Goal: Task Accomplishment & Management: Complete application form

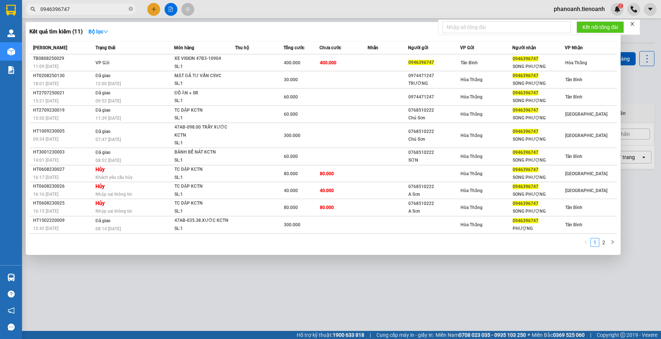
click at [87, 8] on input "0946396747" at bounding box center [83, 9] width 87 height 8
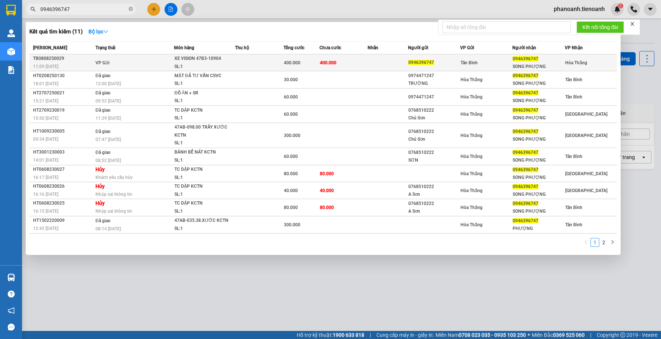
click at [319, 67] on td "400.000" at bounding box center [302, 62] width 36 height 17
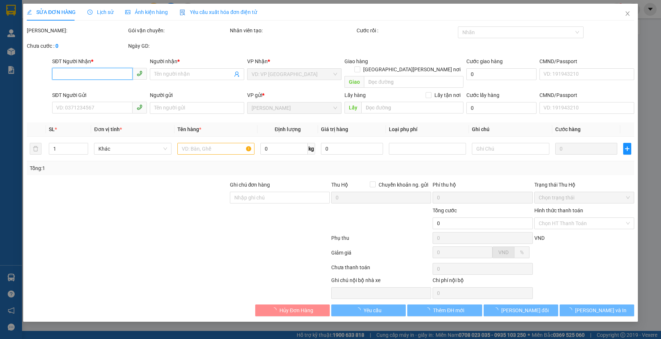
type input "0946396747"
type input "SONG PHƯỢNG"
type input "0946396747"
type input "400.000"
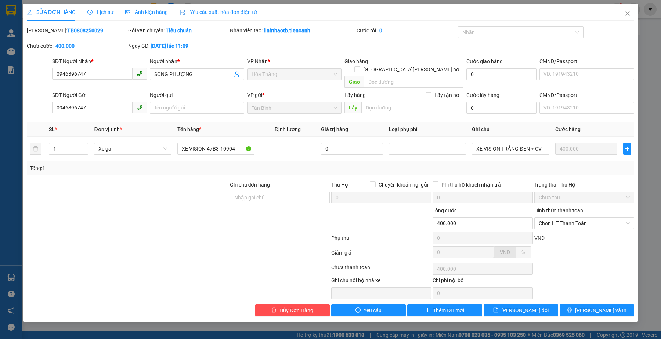
click at [82, 233] on div at bounding box center [178, 239] width 305 height 15
drag, startPoint x: 70, startPoint y: 126, endPoint x: 100, endPoint y: 43, distance: 87.5
click at [70, 125] on th "SL *" at bounding box center [68, 129] width 45 height 14
click at [100, 11] on span "Lịch sử" at bounding box center [100, 12] width 26 height 6
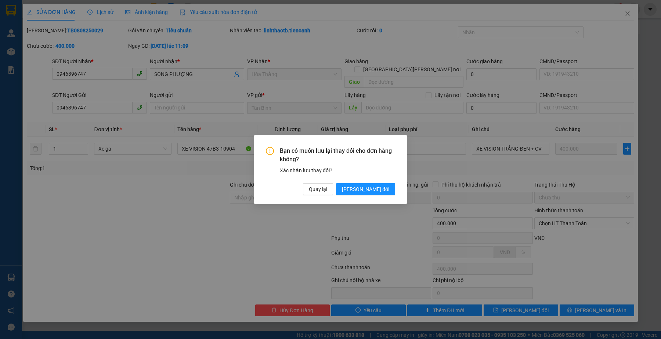
click at [627, 12] on div "Bạn có muốn [PERSON_NAME] thay đổi [PERSON_NAME] hàng không? Xác [PERSON_NAME] …" at bounding box center [330, 169] width 661 height 339
click at [327, 191] on span "Quay lại" at bounding box center [318, 189] width 18 height 8
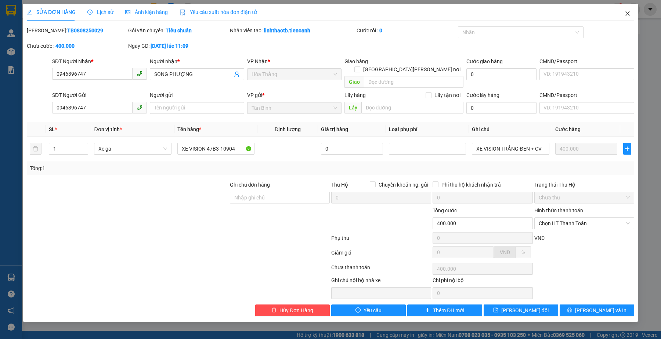
click at [626, 13] on icon "close" at bounding box center [628, 14] width 6 height 6
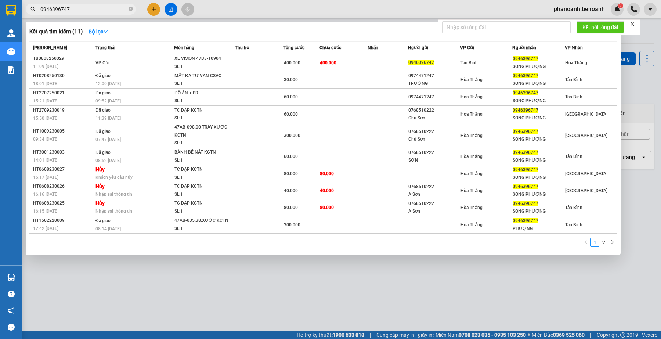
click at [97, 7] on input "0946396747" at bounding box center [83, 9] width 87 height 8
click at [234, 7] on div at bounding box center [330, 169] width 661 height 339
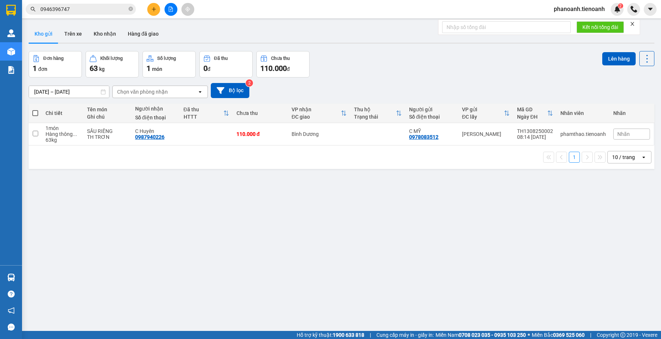
click at [227, 227] on div "ver 1.8.138 Kho gửi Trên xe [PERSON_NAME] Hàng đã [PERSON_NAME] hàng 1 đơn [PER…" at bounding box center [342, 191] width 632 height 339
drag, startPoint x: 219, startPoint y: 253, endPoint x: 220, endPoint y: 208, distance: 45.2
click at [220, 237] on div "ver 1.8.138 Kho gửi Trên xe [PERSON_NAME] Hàng đã [PERSON_NAME] hàng 1 đơn [PER…" at bounding box center [342, 191] width 632 height 339
click at [110, 11] on input "0946396747" at bounding box center [83, 9] width 87 height 8
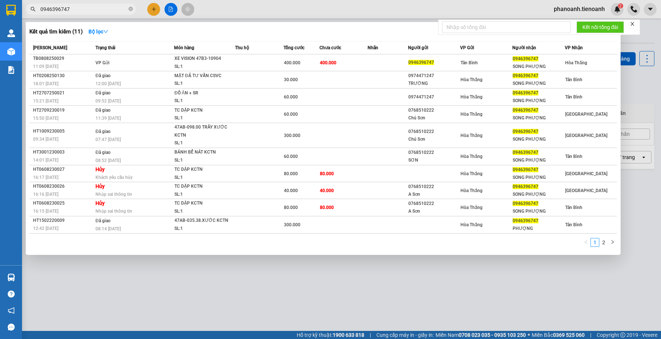
click at [103, 6] on input "0946396747" at bounding box center [83, 9] width 87 height 8
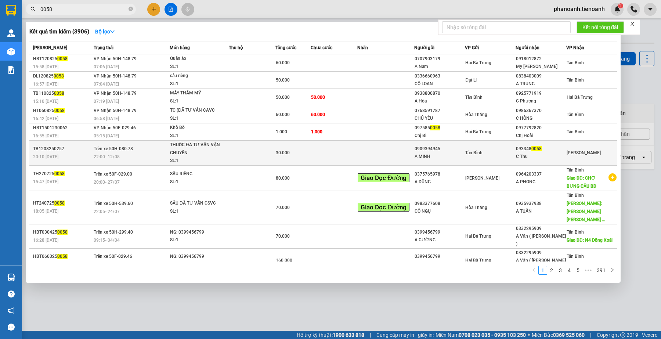
type input "0058"
click at [407, 158] on td at bounding box center [386, 153] width 57 height 25
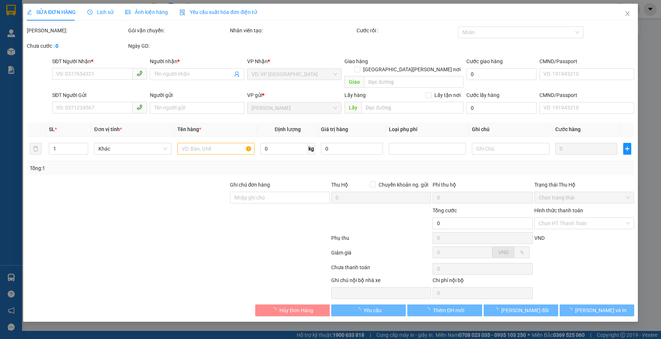
type input "0933480058"
type input "C Thu"
type input "132456789"
type input "0909394945"
type input "A MINH"
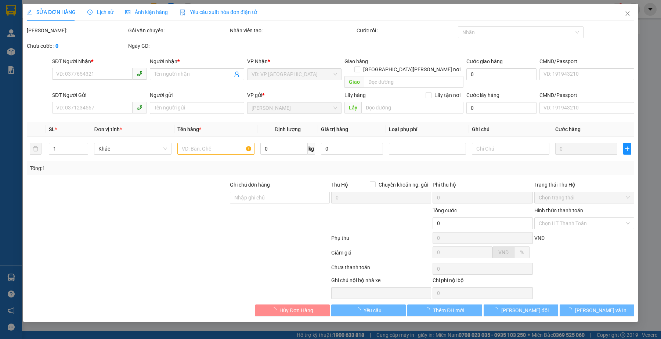
type input "052078000267"
type input "30.000"
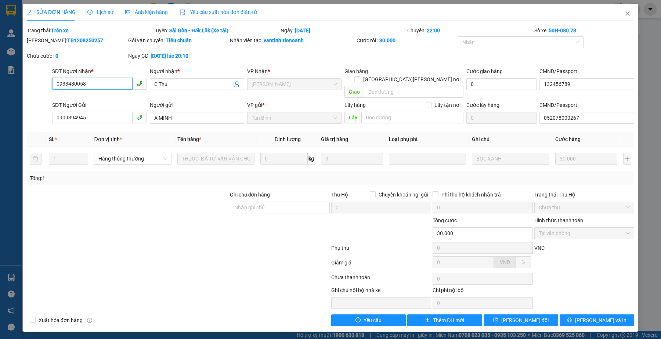
click at [115, 85] on input "0933480058" at bounding box center [92, 84] width 80 height 12
click at [291, 261] on div at bounding box center [178, 264] width 305 height 15
click at [212, 272] on div at bounding box center [178, 279] width 305 height 15
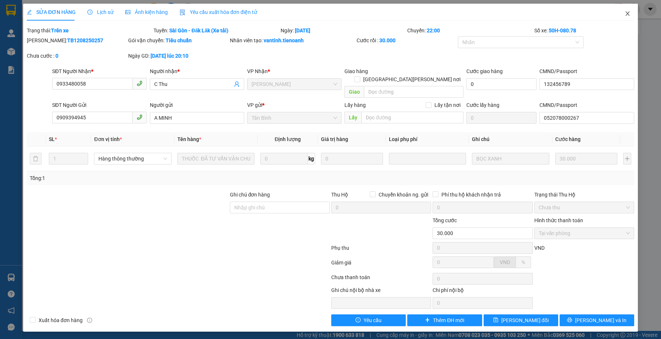
click at [628, 13] on icon "close" at bounding box center [628, 14] width 6 height 6
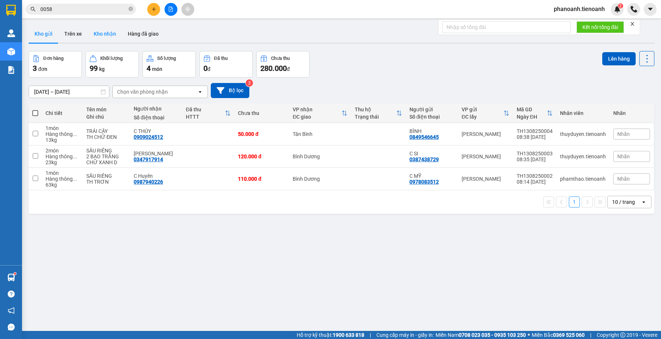
click at [109, 35] on button "Kho nhận" at bounding box center [105, 34] width 34 height 18
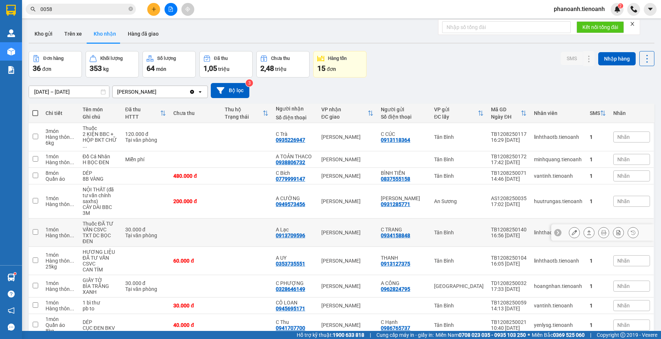
scroll to position [53, 0]
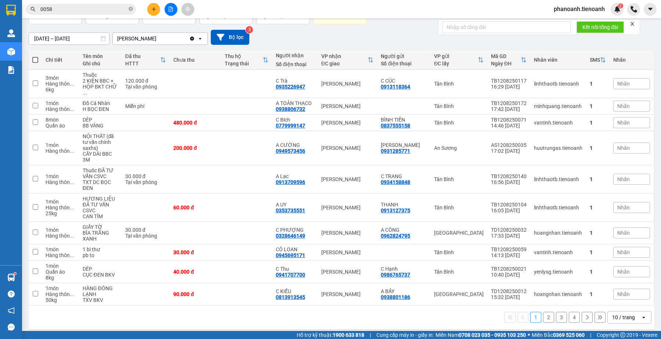
click at [570, 312] on button "4" at bounding box center [574, 317] width 11 height 11
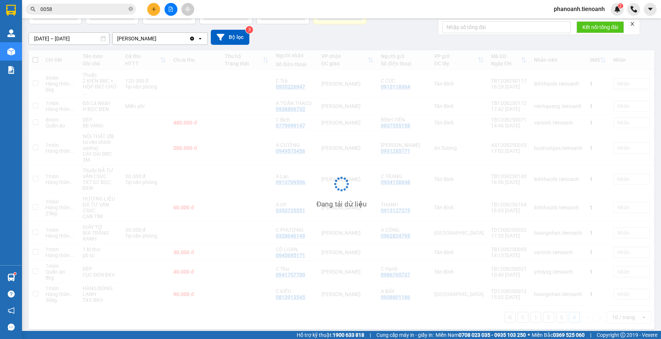
scroll to position [34, 0]
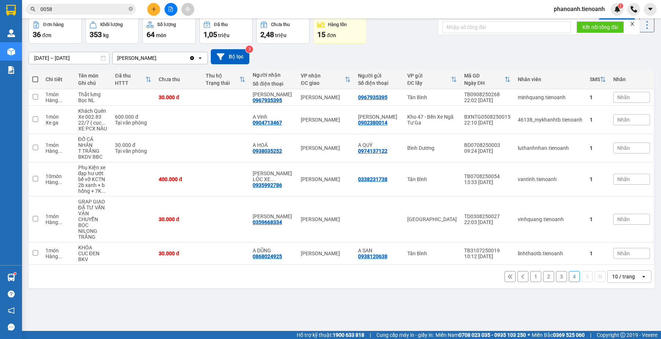
click at [556, 271] on button "3" at bounding box center [561, 276] width 11 height 11
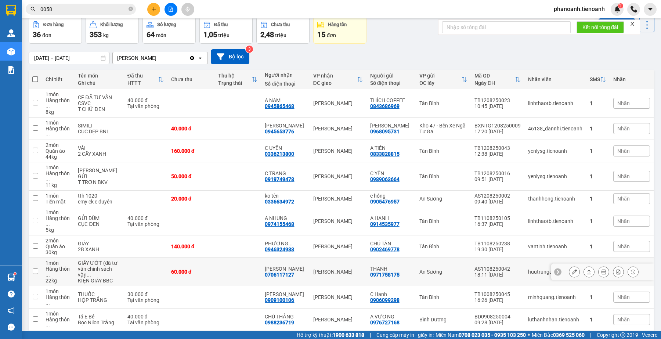
scroll to position [47, 0]
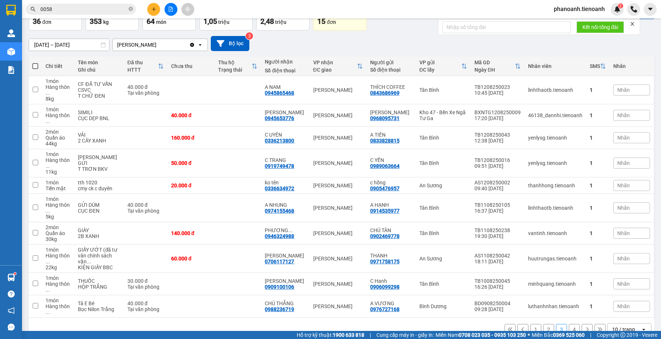
click at [543, 324] on button "2" at bounding box center [548, 329] width 11 height 11
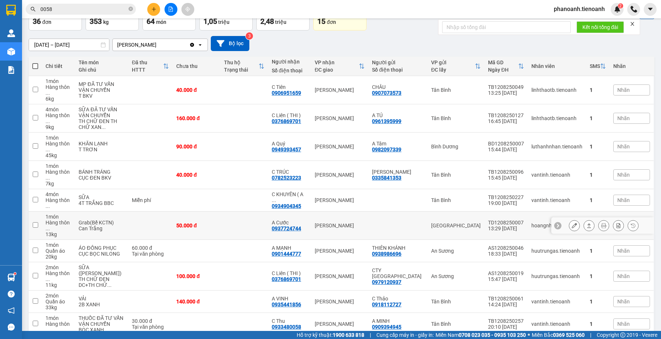
scroll to position [71, 0]
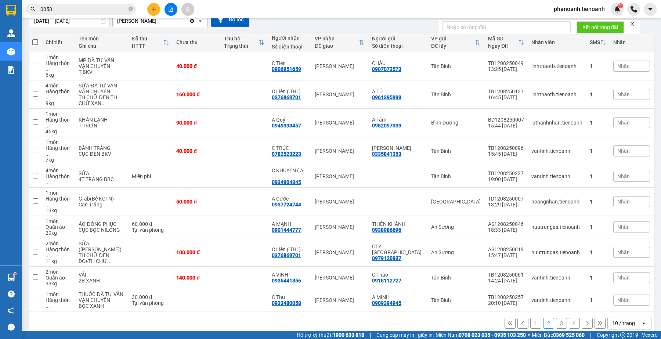
click at [556, 318] on button "3" at bounding box center [561, 323] width 11 height 11
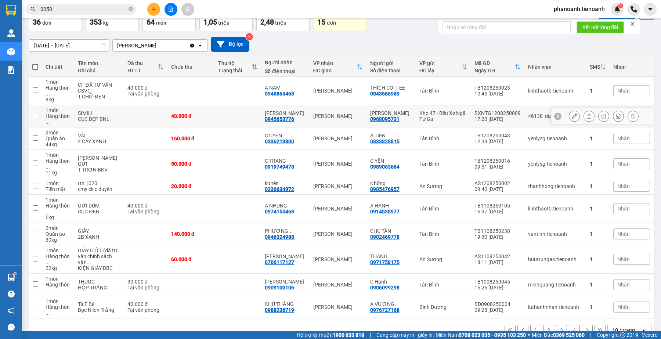
scroll to position [47, 0]
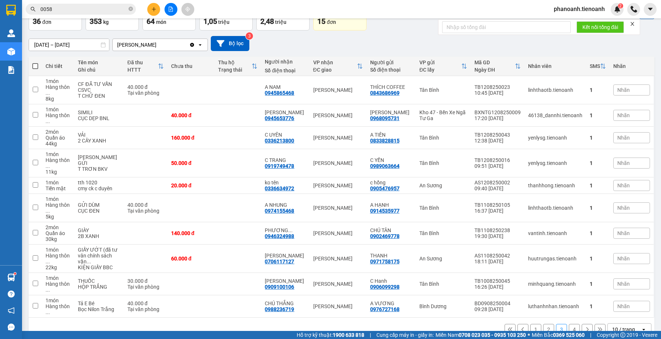
click at [569, 324] on button "4" at bounding box center [574, 329] width 11 height 11
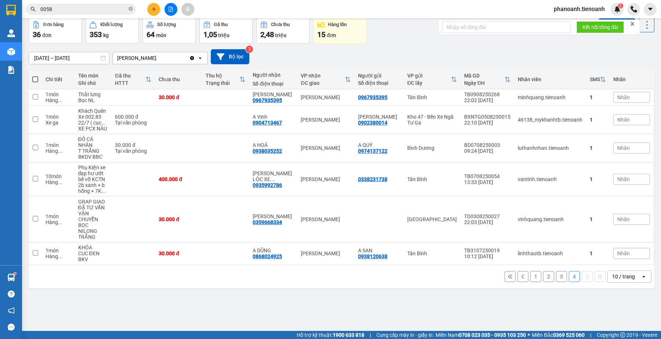
scroll to position [0, 0]
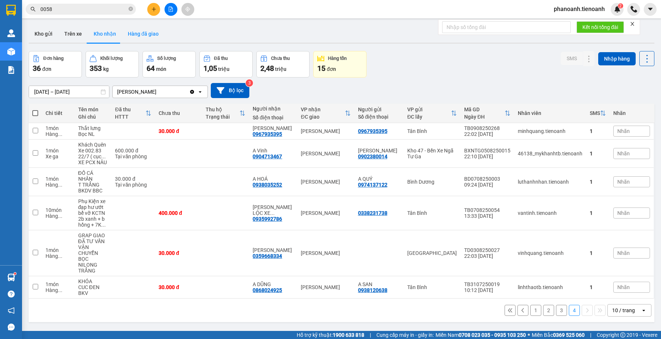
click at [152, 37] on button "Hàng đã giao" at bounding box center [143, 34] width 43 height 18
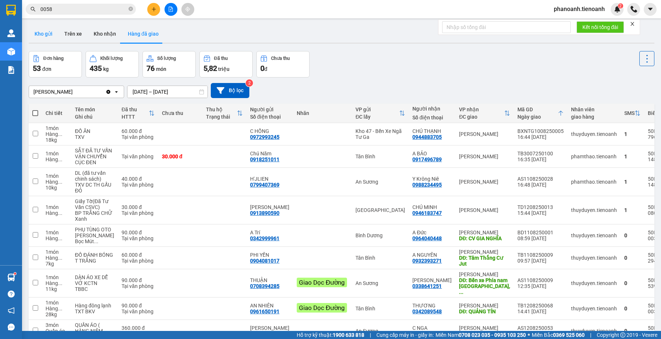
click at [50, 30] on button "Kho gửi" at bounding box center [44, 34] width 30 height 18
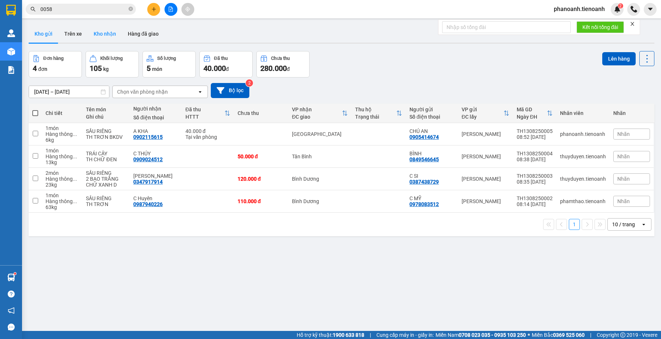
click at [111, 26] on button "Kho nhận" at bounding box center [105, 34] width 34 height 18
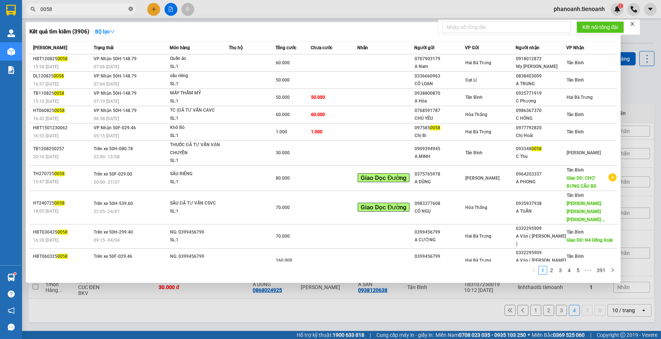
click at [129, 11] on span at bounding box center [131, 9] width 4 height 7
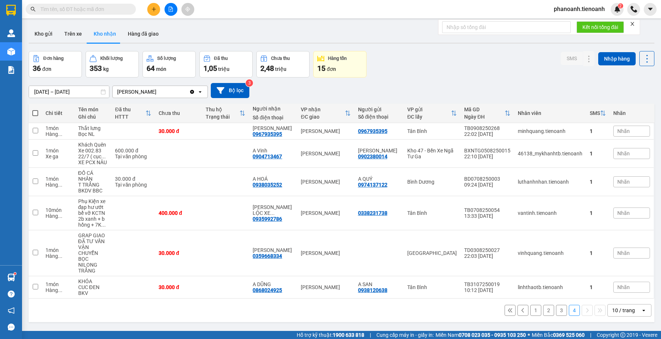
click at [107, 11] on input "text" at bounding box center [83, 9] width 87 height 8
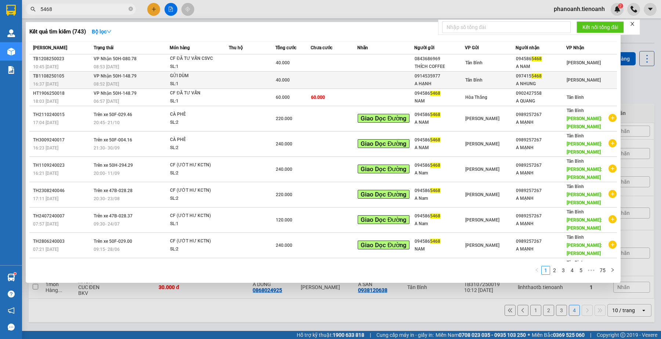
type input "5468"
click at [353, 79] on td at bounding box center [334, 80] width 47 height 17
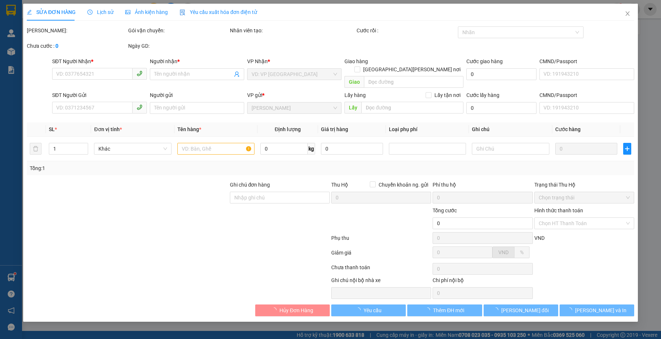
type input "0974155468"
type input "A NHUNG"
type input "0914535977"
type input "A HẠNH"
type input "40.000"
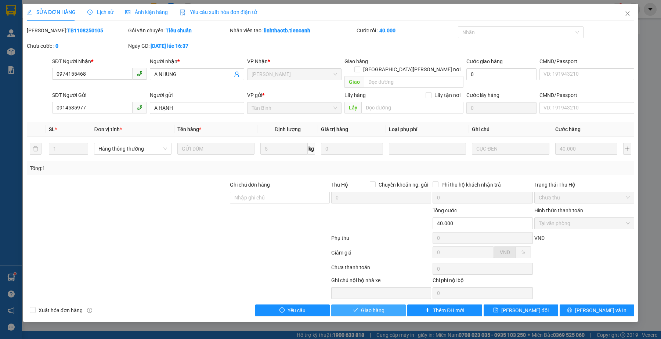
click at [383, 306] on span "Giao hàng" at bounding box center [373, 310] width 24 height 8
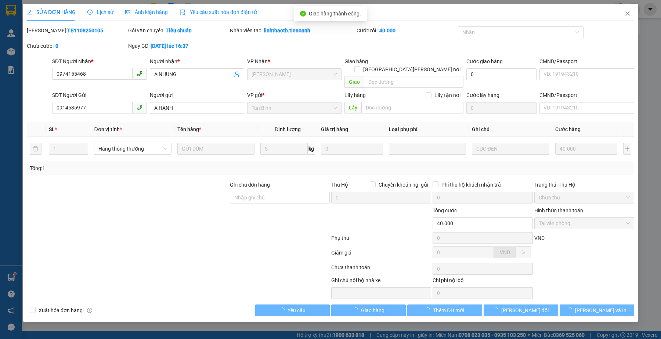
click at [116, 224] on div at bounding box center [127, 220] width 203 height 26
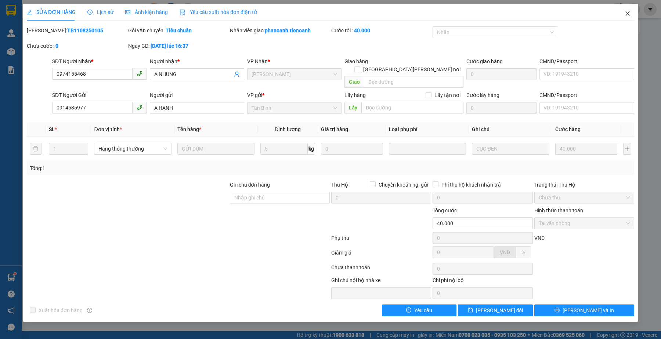
click at [630, 16] on icon "close" at bounding box center [628, 14] width 6 height 6
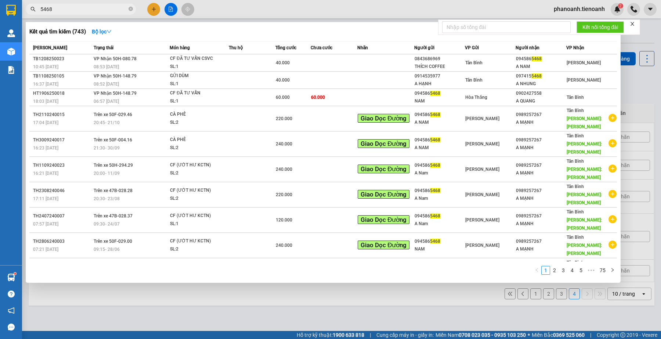
click at [87, 10] on input "5468" at bounding box center [83, 9] width 87 height 8
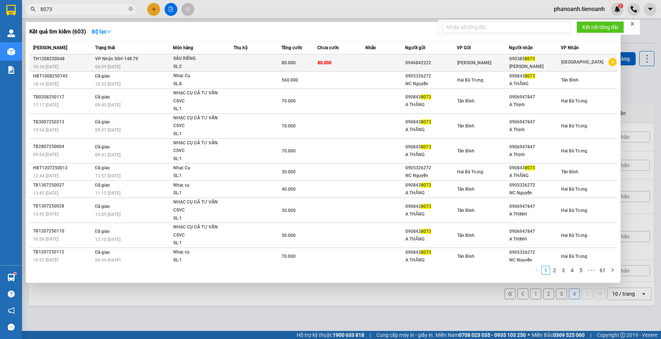
type input "8073"
click at [308, 62] on div "80.000" at bounding box center [299, 63] width 35 height 8
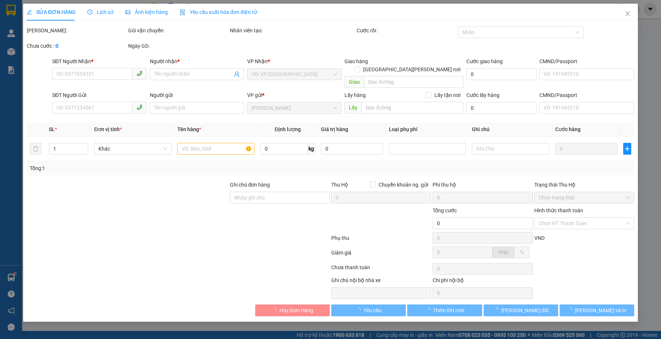
type input "0903858073"
type input "[PERSON_NAME]"
type input "0946842222"
type input "80.000"
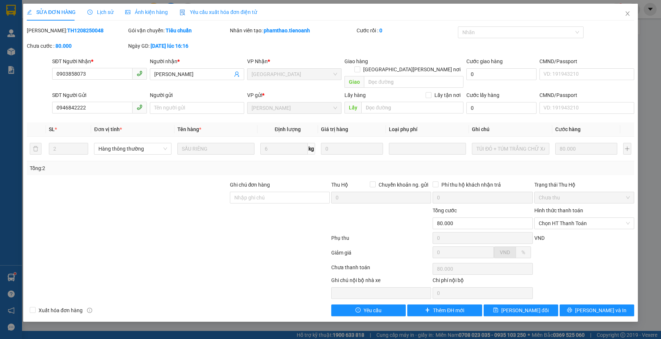
click at [97, 16] on div "Lịch sử" at bounding box center [100, 12] width 26 height 8
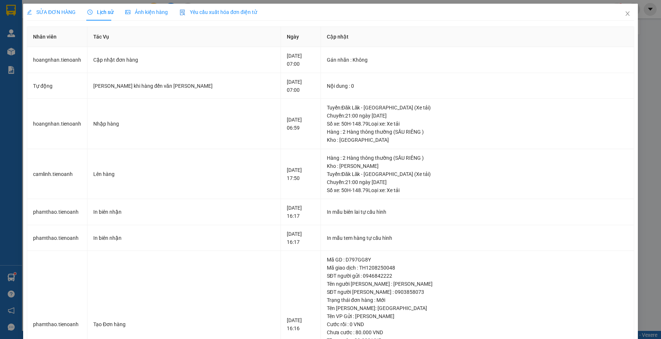
click at [62, 13] on span "SỬA ĐƠN HÀNG" at bounding box center [51, 12] width 49 height 6
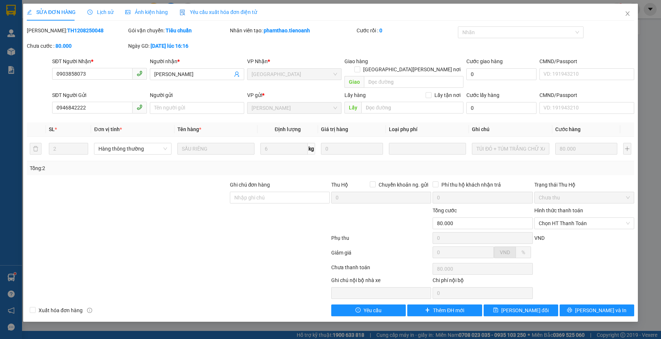
click at [209, 252] on div at bounding box center [178, 254] width 305 height 15
